Goal: Navigation & Orientation: Find specific page/section

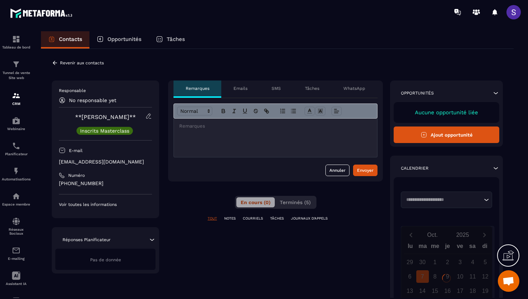
scroll to position [18, 0]
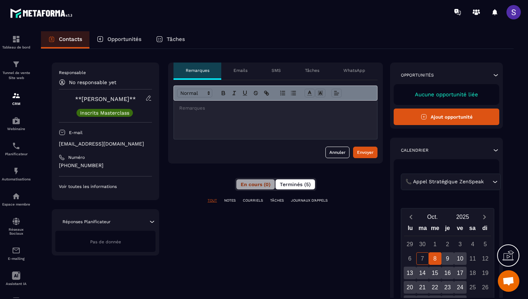
click at [285, 188] on button "Terminés (5)" at bounding box center [295, 184] width 40 height 10
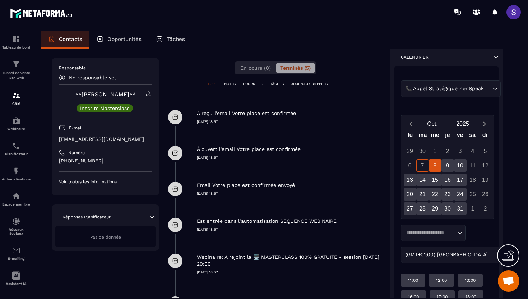
scroll to position [0, 0]
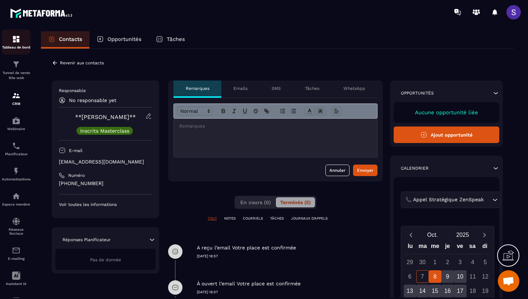
click at [10, 44] on div "Tableau de bord" at bounding box center [16, 42] width 29 height 14
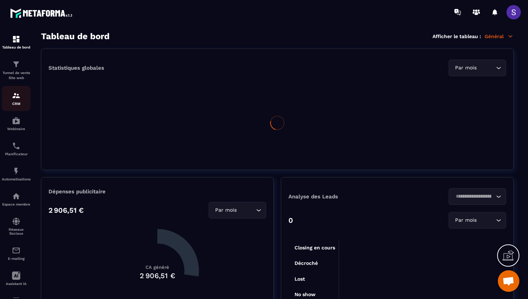
click at [17, 99] on img at bounding box center [16, 95] width 9 height 9
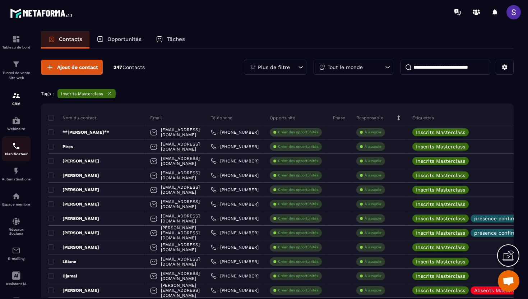
click at [14, 154] on p "Planificateur" at bounding box center [16, 154] width 29 height 4
